Goal: Check status: Check status

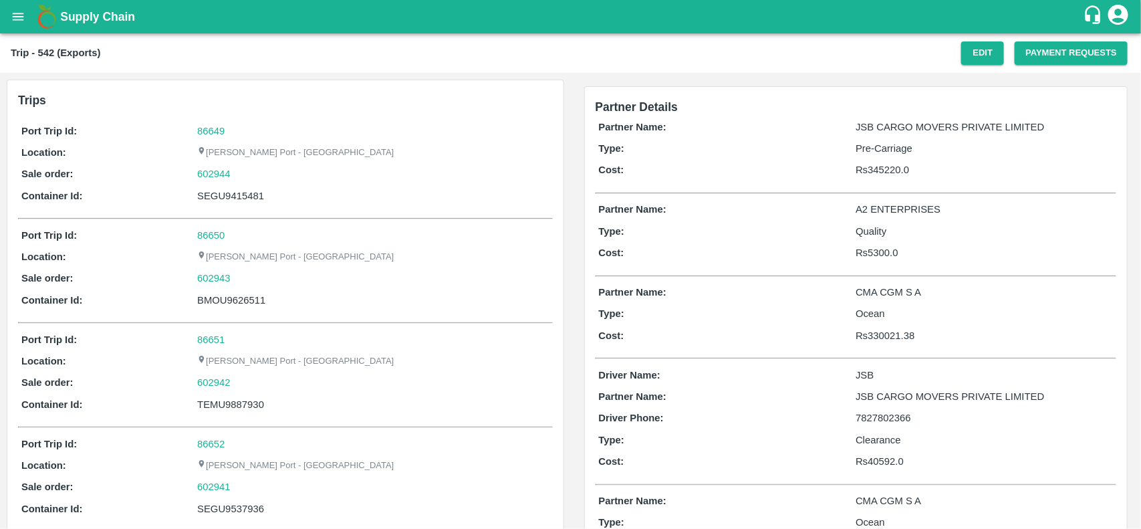
click at [205, 122] on div "Port Trip Id: 86649 Location: Jawaharlal Nehru Port - Nhava Sheva Sale order: 6…" at bounding box center [285, 166] width 535 height 93
click at [206, 126] on link "86649" at bounding box center [210, 131] width 27 height 11
click at [238, 168] on div "602944" at bounding box center [373, 173] width 352 height 15
copy link "602944"
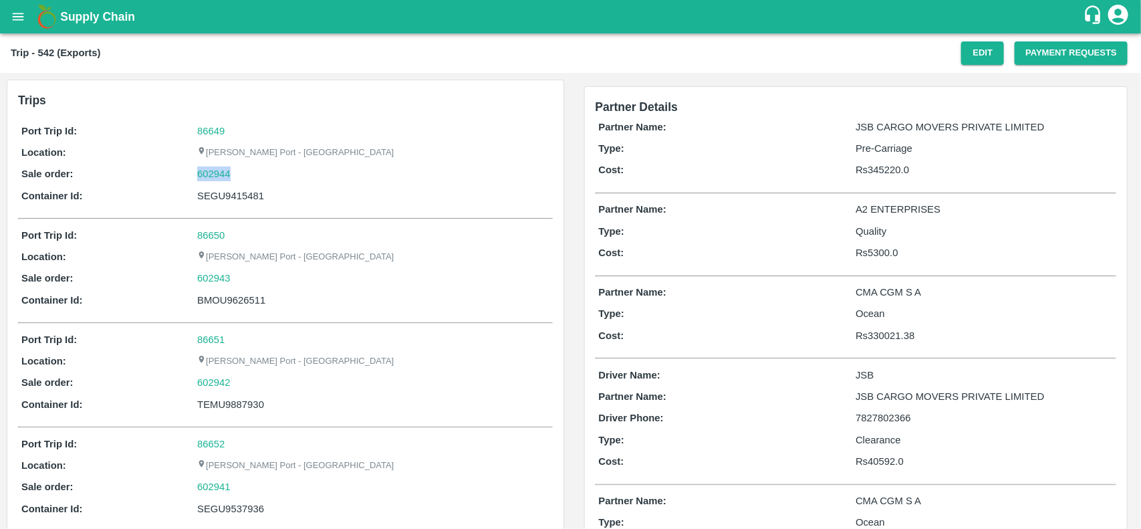
click at [238, 168] on div "602944" at bounding box center [373, 173] width 352 height 15
drag, startPoint x: 238, startPoint y: 168, endPoint x: 205, endPoint y: 176, distance: 33.7
click at [205, 176] on div "602944" at bounding box center [373, 173] width 352 height 15
click at [205, 176] on link "602944" at bounding box center [213, 173] width 33 height 15
click at [238, 175] on div "602944" at bounding box center [373, 173] width 352 height 15
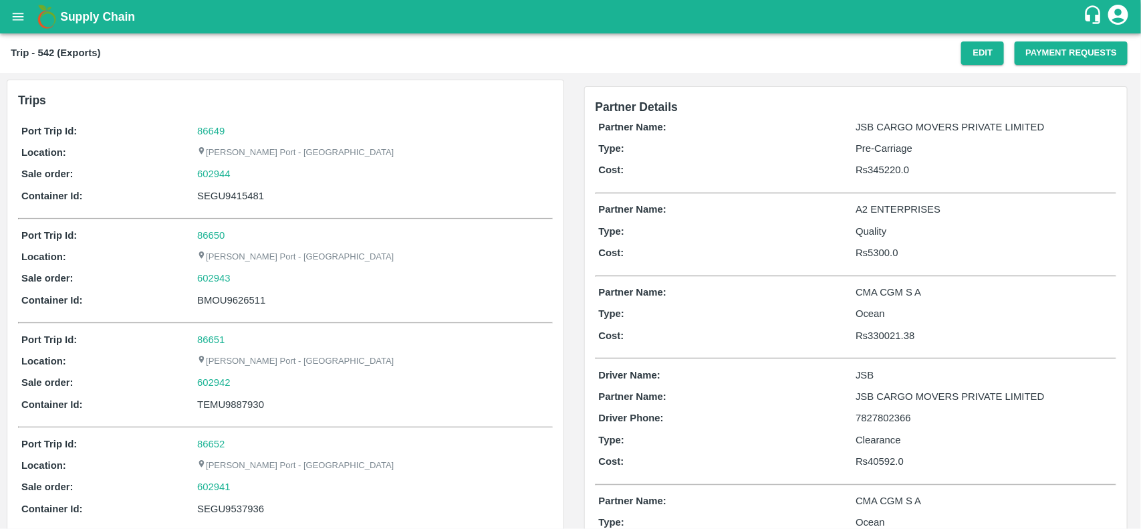
click at [238, 175] on div "602944" at bounding box center [373, 173] width 352 height 15
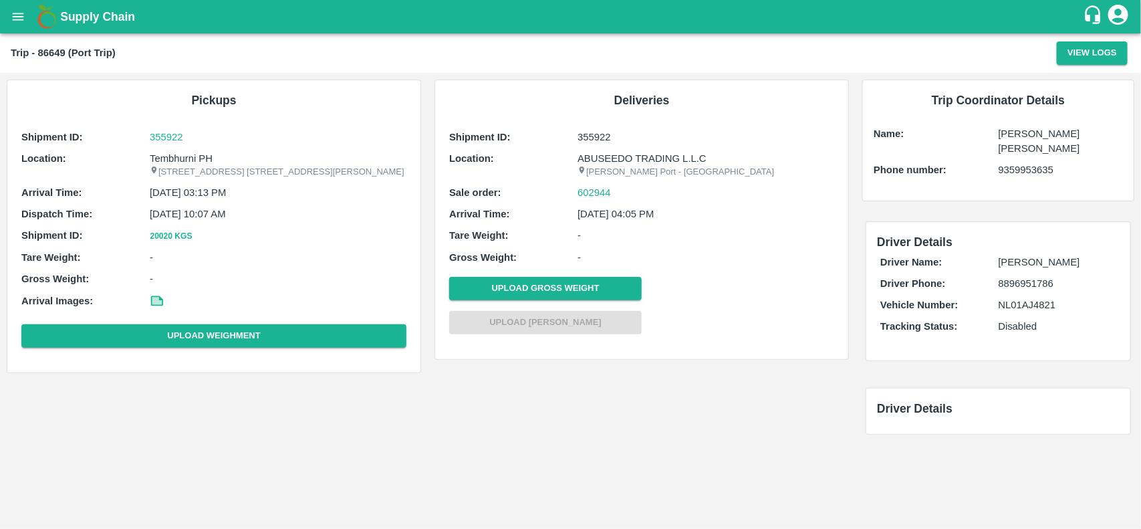
click at [185, 161] on p "Tembhurni PH" at bounding box center [278, 158] width 257 height 15
copy p "Tembhurni"
click at [185, 161] on p "Tembhurni PH" at bounding box center [278, 158] width 257 height 15
copy p "Tembhurni PH"
click at [185, 161] on p "Tembhurni PH" at bounding box center [278, 158] width 257 height 15
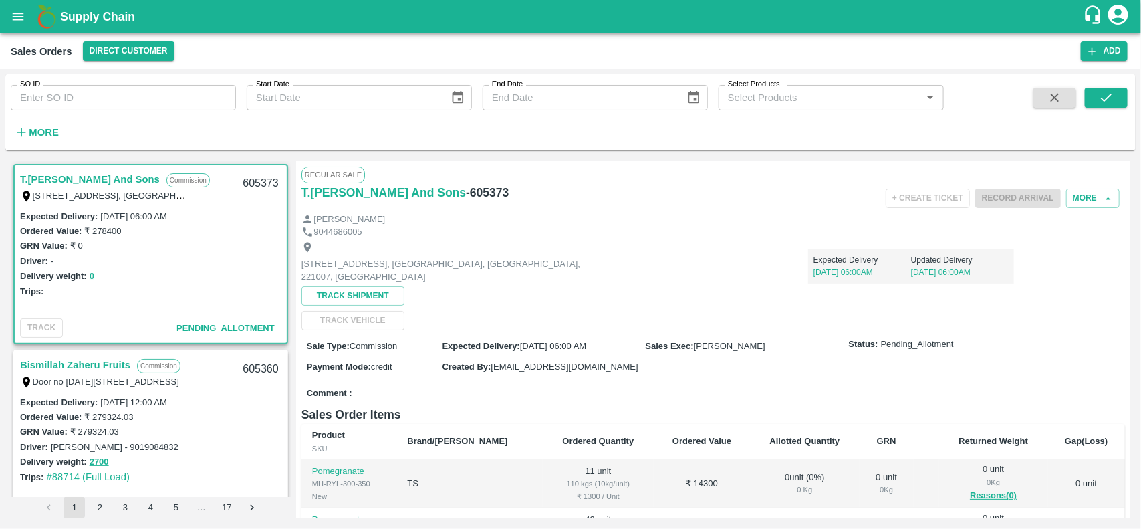
click at [98, 94] on input "SO ID" at bounding box center [123, 97] width 225 height 25
paste input "602944"
click at [98, 94] on input "602944" at bounding box center [123, 97] width 225 height 25
type input "602944"
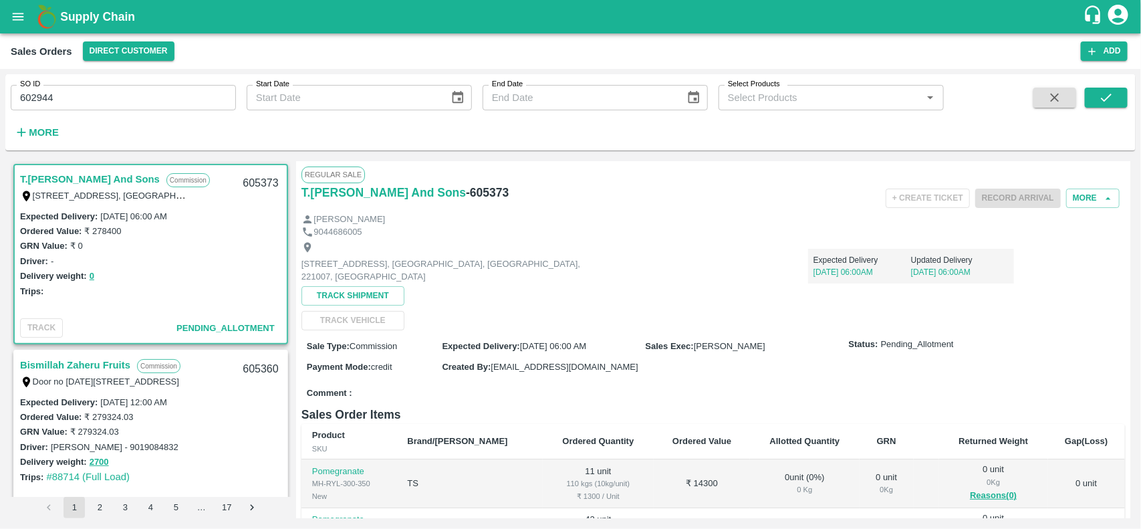
click at [1104, 85] on div "SO ID 602944 SO ID Start Date Start Date End Date End Date Select Products Sele…" at bounding box center [570, 113] width 1130 height 66
click at [1103, 98] on icon "submit" at bounding box center [1106, 98] width 11 height 8
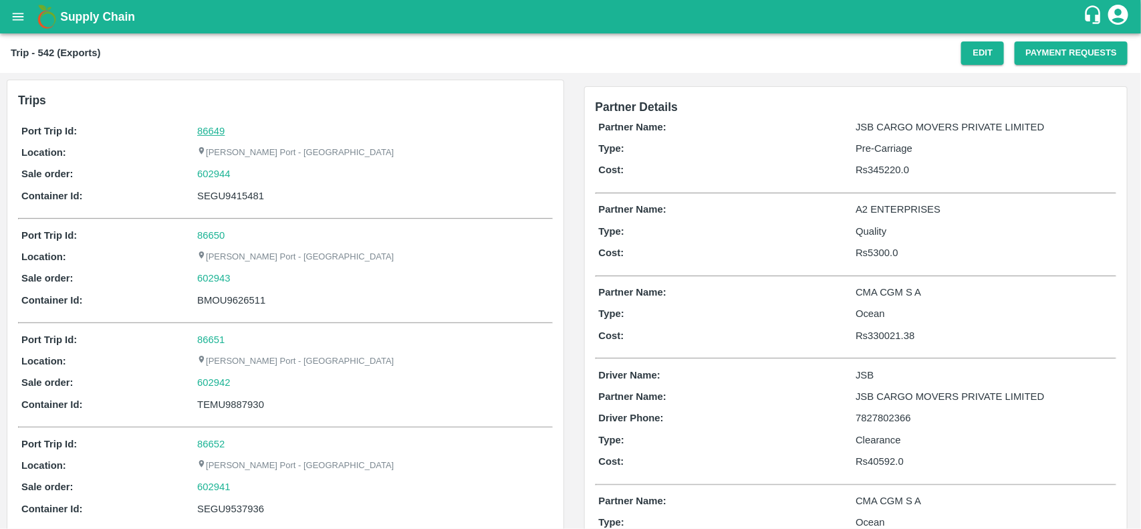
click at [211, 128] on link "86649" at bounding box center [210, 131] width 27 height 11
click at [243, 169] on div "602944" at bounding box center [373, 173] width 352 height 15
copy link "602944"
click at [243, 169] on div "602944" at bounding box center [373, 173] width 352 height 15
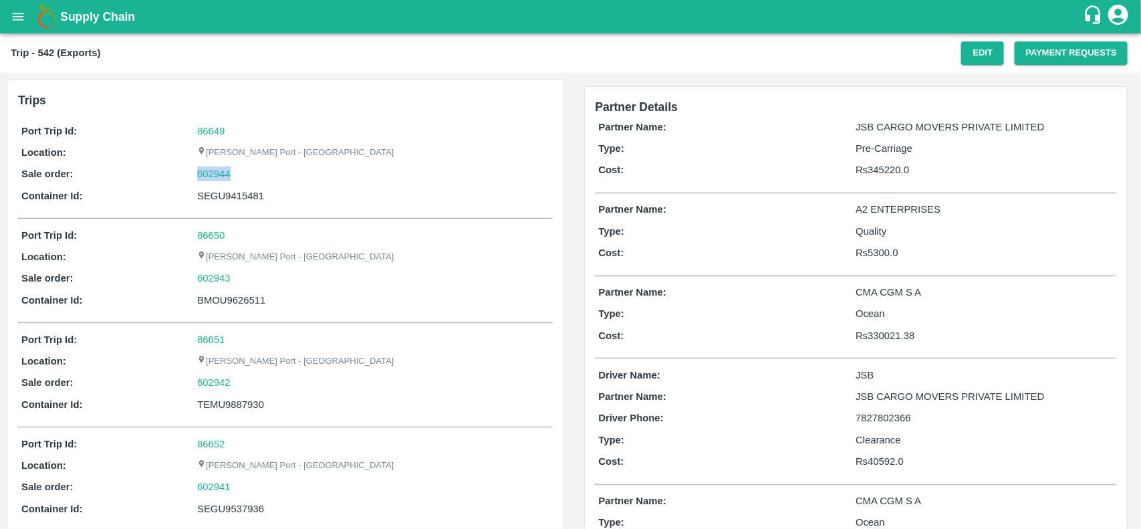
click at [243, 169] on div "602944" at bounding box center [373, 173] width 352 height 15
click at [222, 170] on link "602944" at bounding box center [213, 173] width 33 height 15
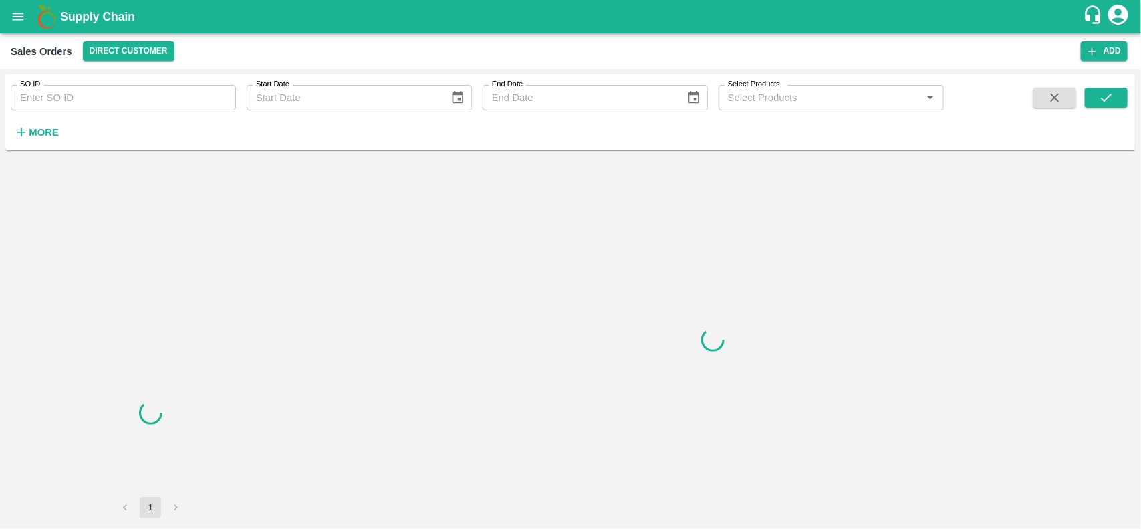
click at [134, 95] on input "SO ID" at bounding box center [123, 97] width 225 height 25
paste input "602944"
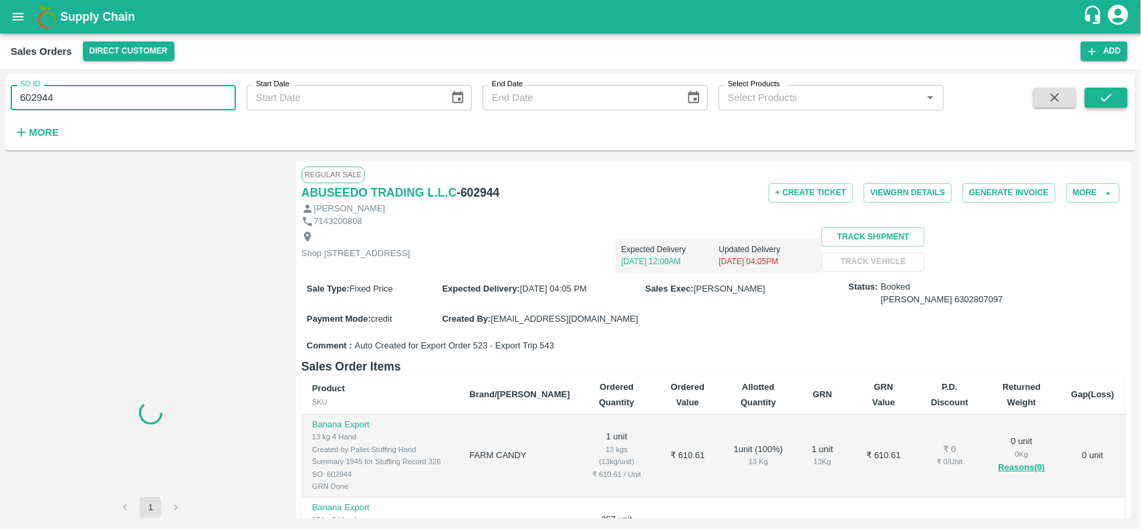
type input "602944"
click at [1108, 94] on icon "submit" at bounding box center [1106, 97] width 15 height 15
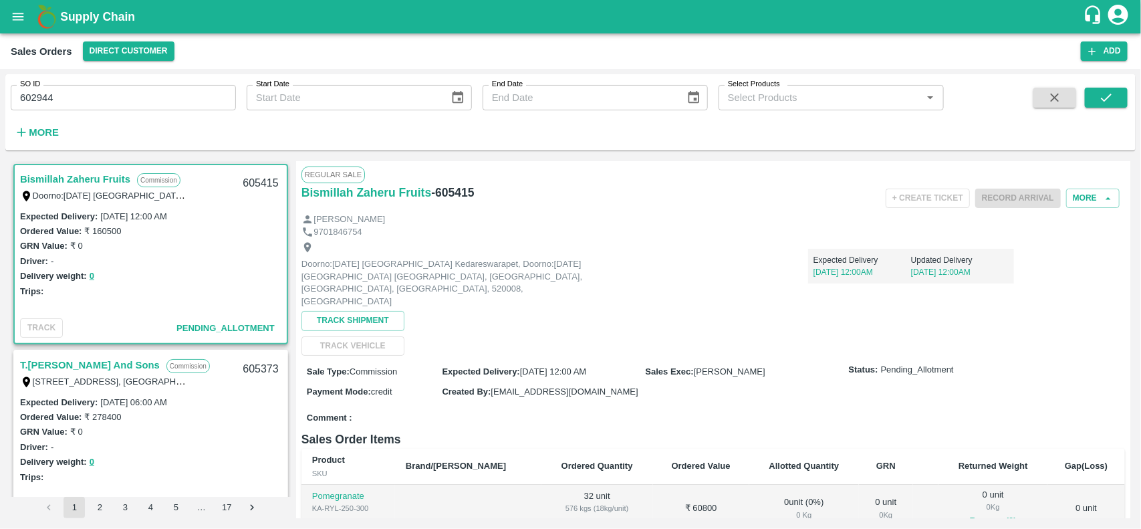
scroll to position [2, 0]
click at [121, 95] on input "602944" at bounding box center [123, 97] width 225 height 25
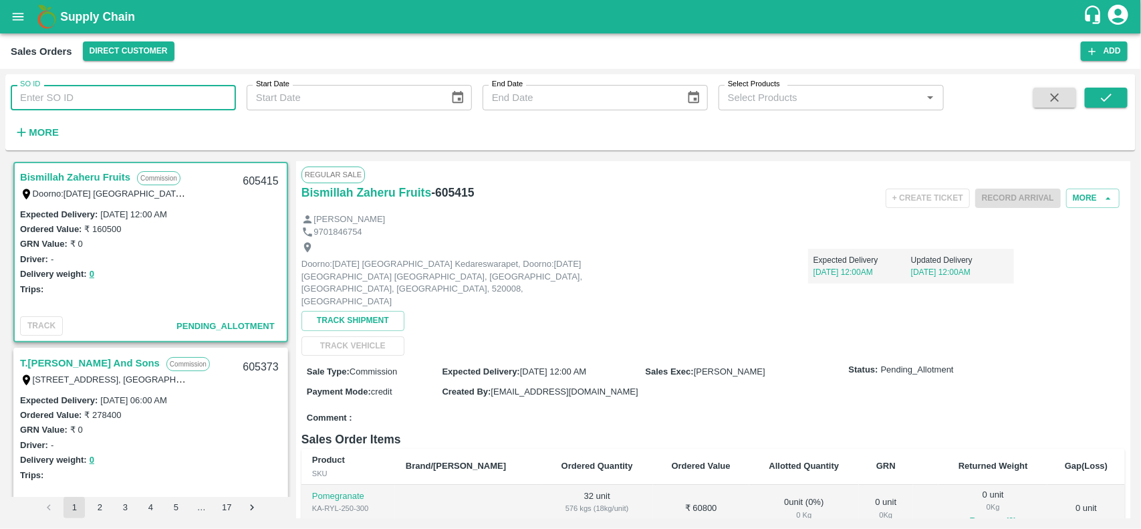
paste input "text"
type input "602944"
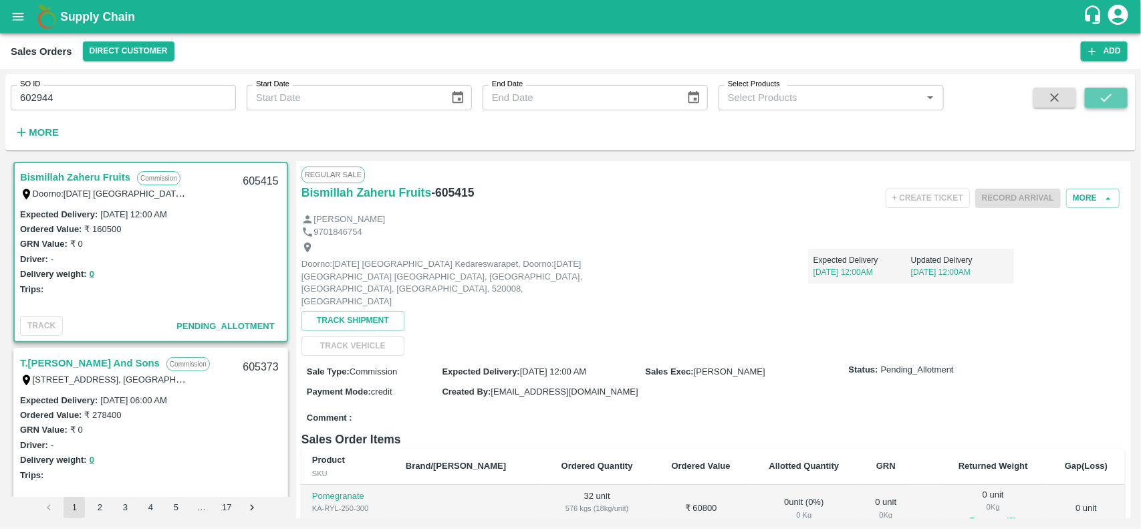
click at [1104, 99] on icon "submit" at bounding box center [1106, 97] width 15 height 15
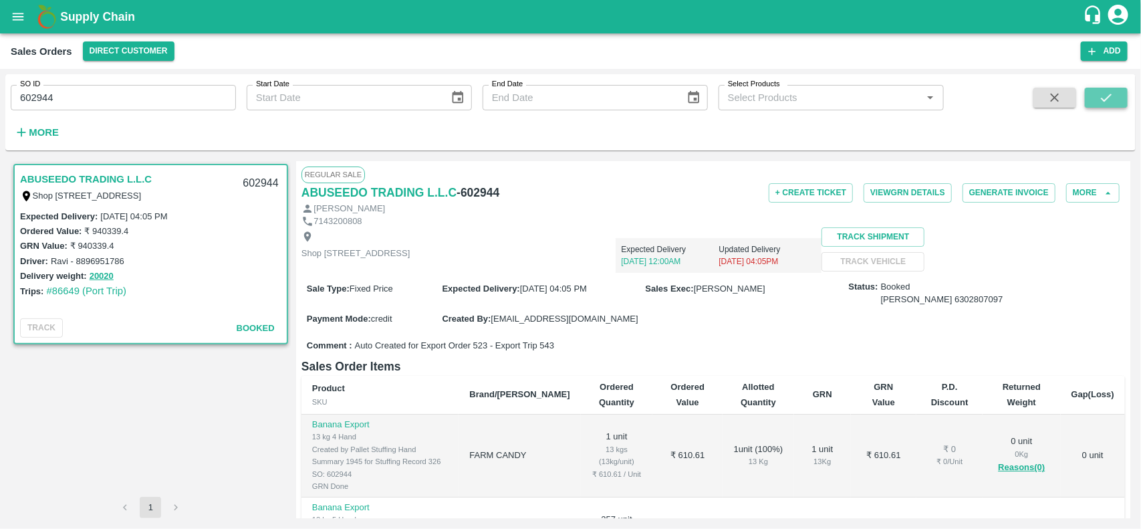
click at [1115, 94] on button "submit" at bounding box center [1106, 98] width 43 height 20
